Goal: Information Seeking & Learning: Learn about a topic

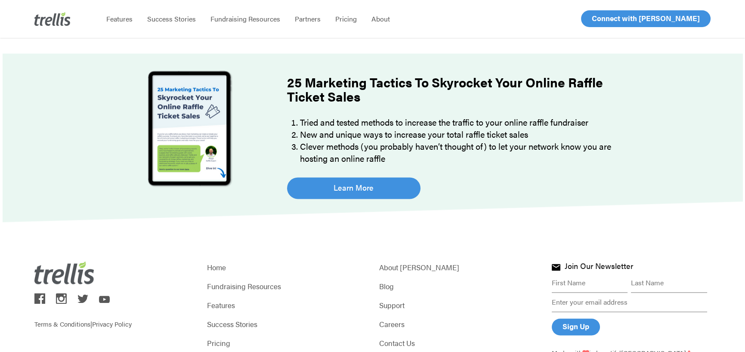
scroll to position [2940, 0]
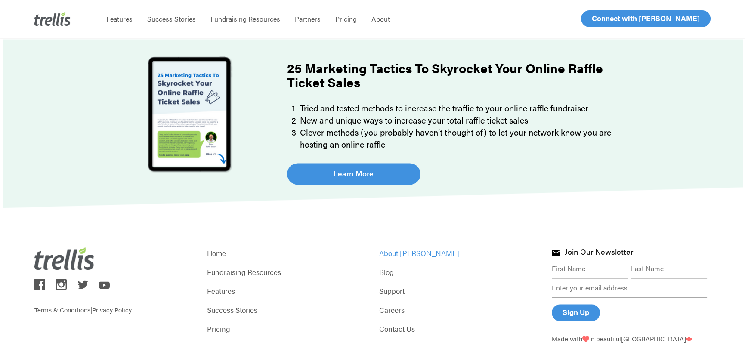
click at [406, 247] on link "About [PERSON_NAME]" at bounding box center [458, 253] width 159 height 12
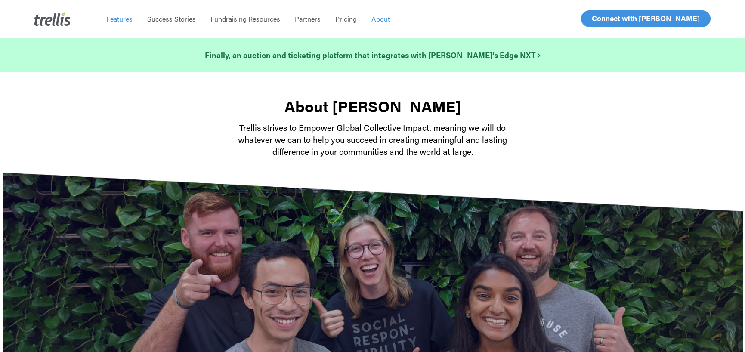
click at [118, 17] on span "Features" at bounding box center [119, 19] width 26 height 10
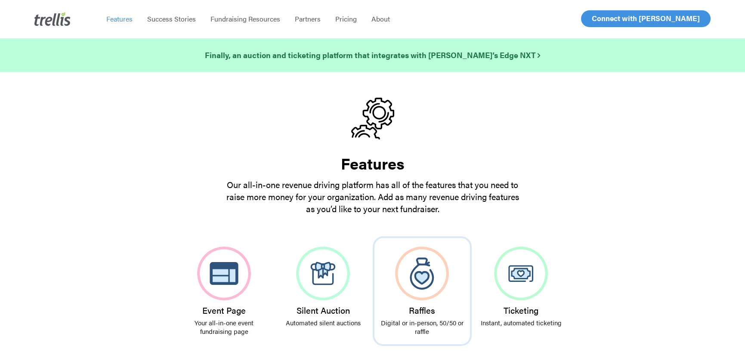
click at [413, 277] on img at bounding box center [422, 274] width 54 height 54
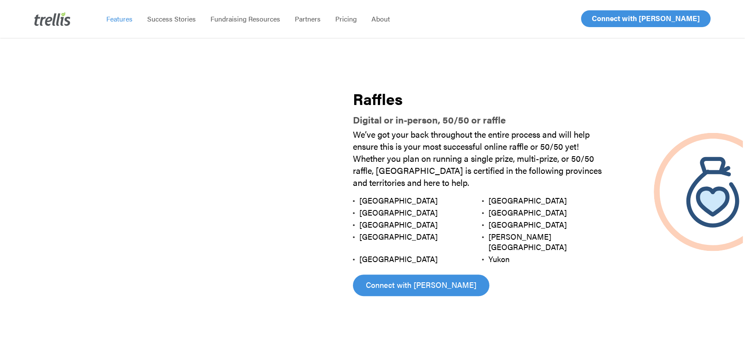
scroll to position [956, 0]
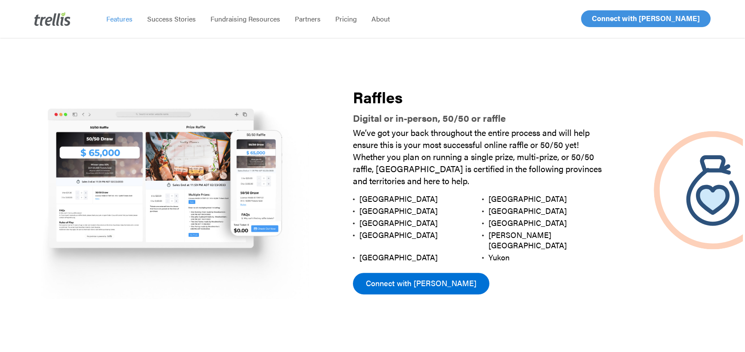
click at [415, 277] on span "Connect with [PERSON_NAME]" at bounding box center [421, 283] width 111 height 12
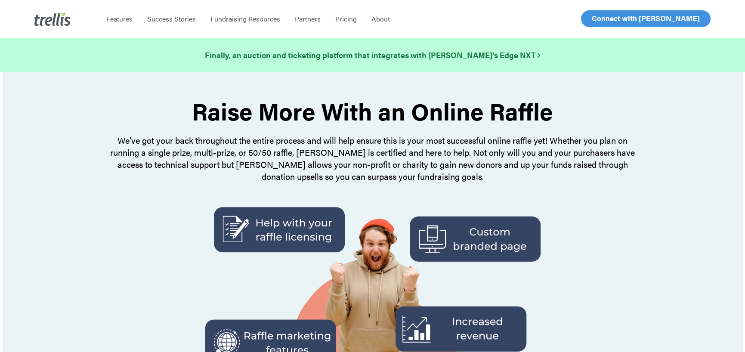
click at [43, 16] on img at bounding box center [52, 19] width 36 height 14
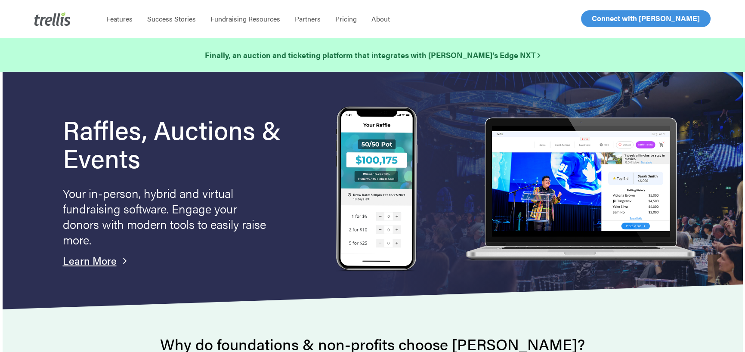
click at [93, 260] on link "Learn More" at bounding box center [90, 260] width 54 height 15
